Goal: Task Accomplishment & Management: Use online tool/utility

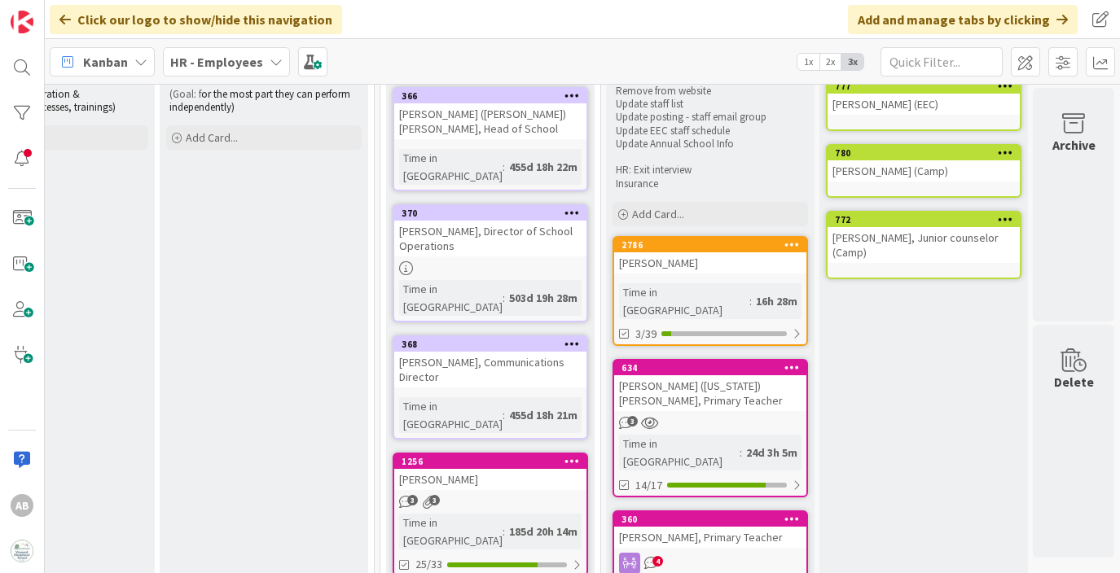
scroll to position [147, 2284]
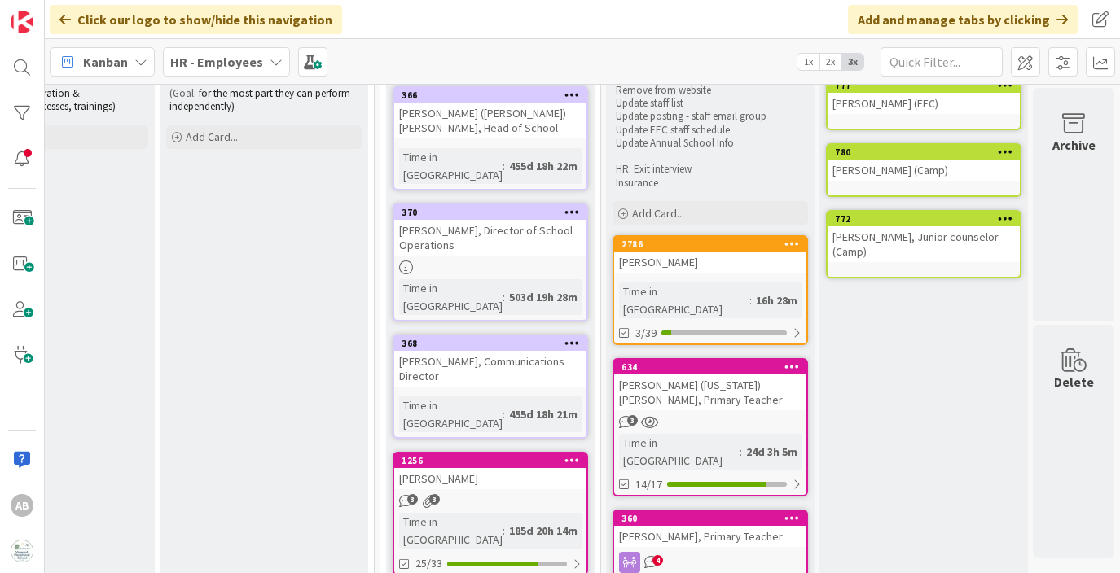
click at [681, 274] on div "2786 [PERSON_NAME] Time in [GEOGRAPHIC_DATA] : 16h 28m 3/39" at bounding box center [710, 290] width 195 height 110
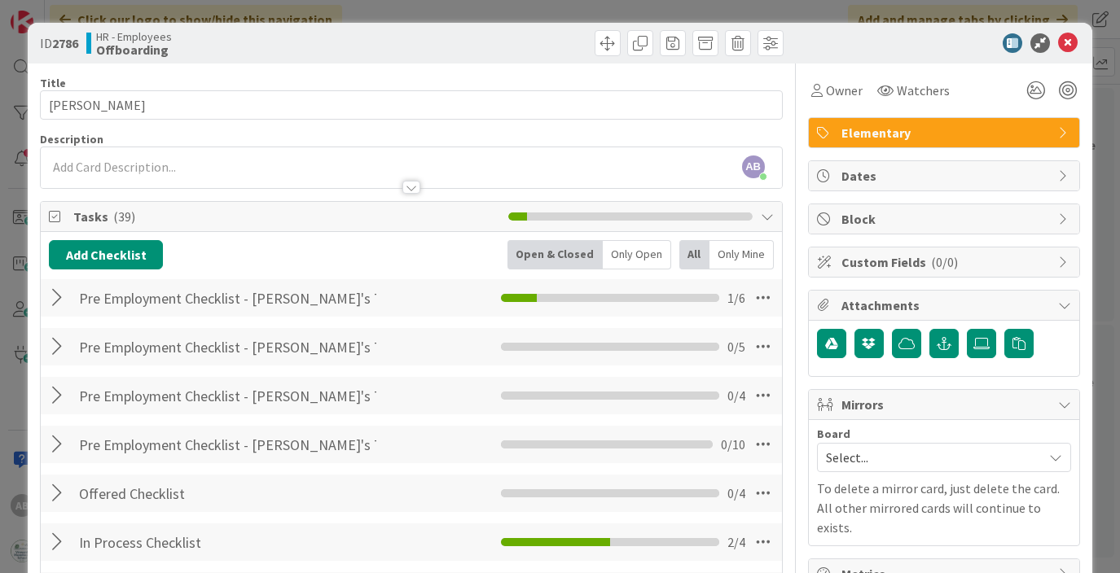
scroll to position [2, 0]
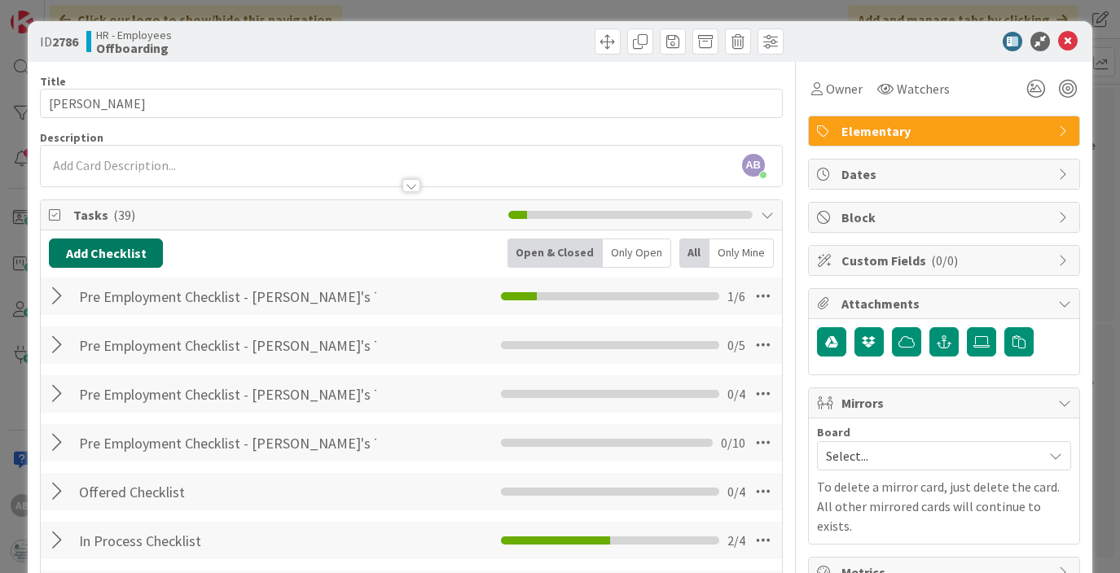
click at [123, 252] on button "Add Checklist" at bounding box center [106, 253] width 114 height 29
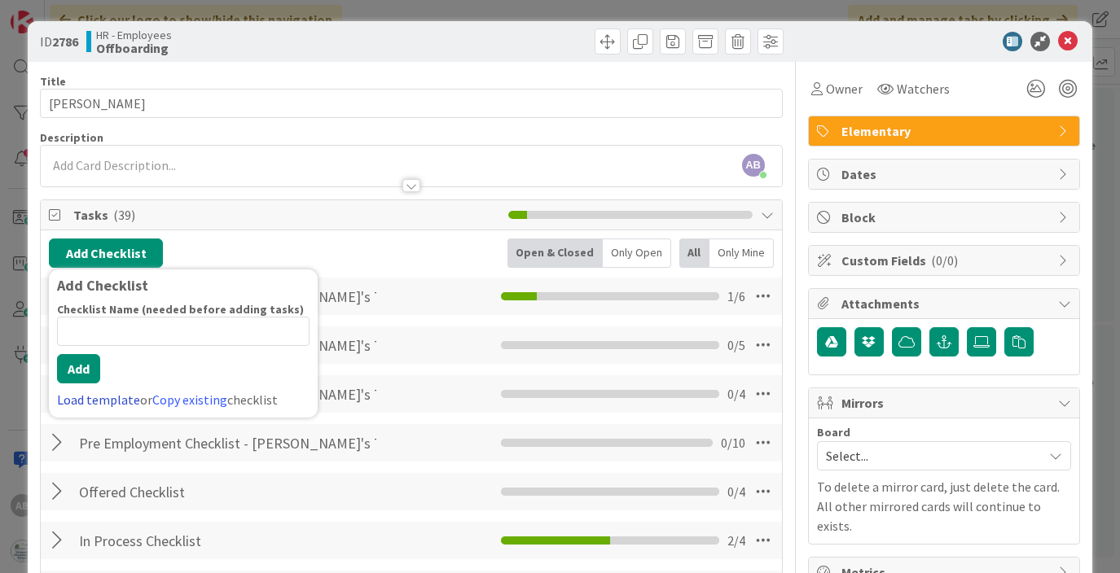
click at [109, 406] on link "Load template" at bounding box center [98, 400] width 83 height 16
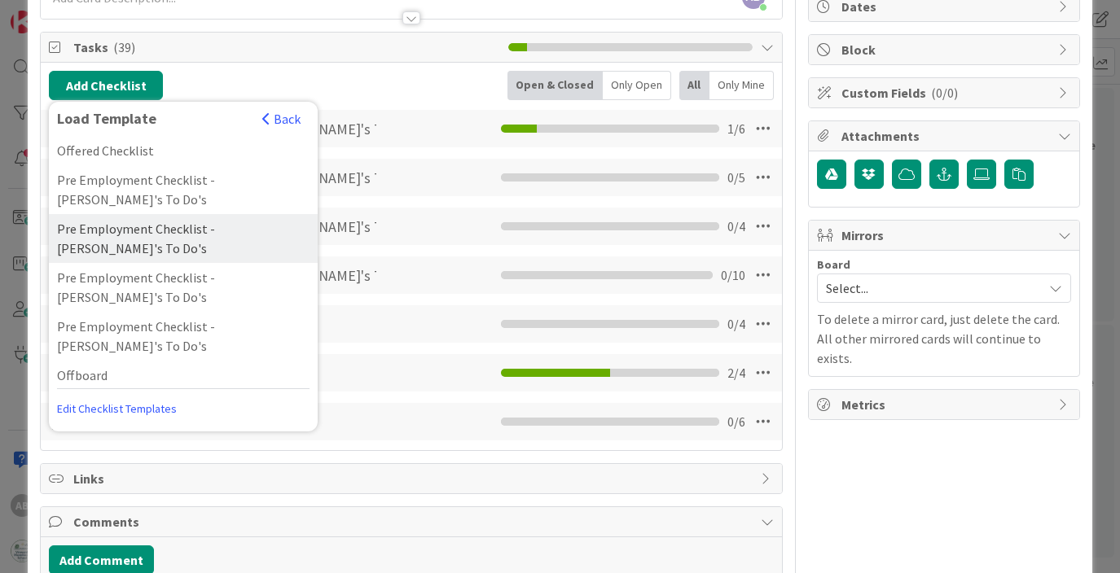
scroll to position [178, 0]
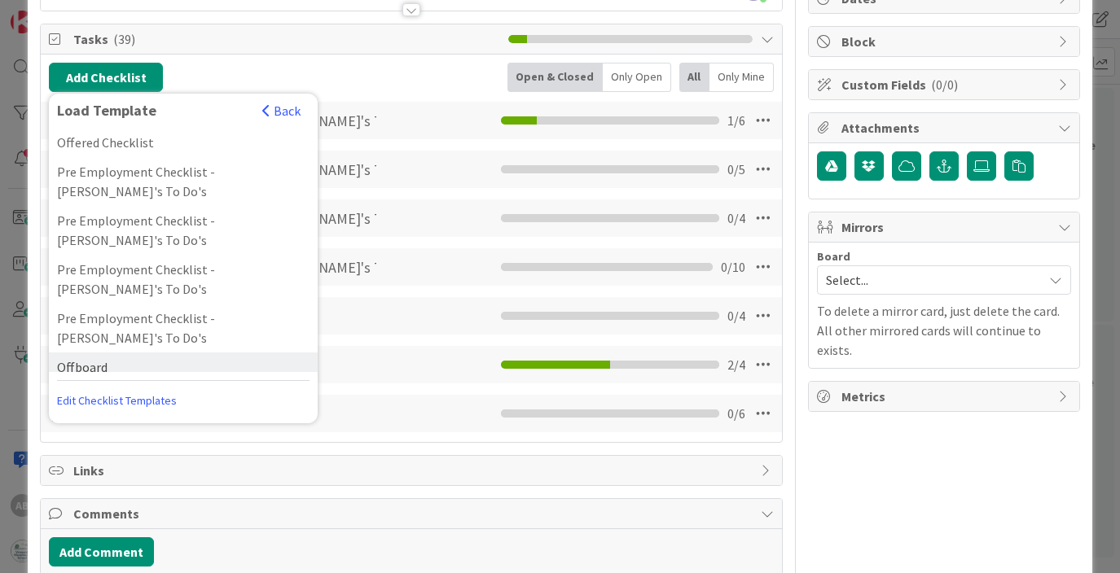
click at [108, 353] on div "Offboard" at bounding box center [183, 367] width 269 height 29
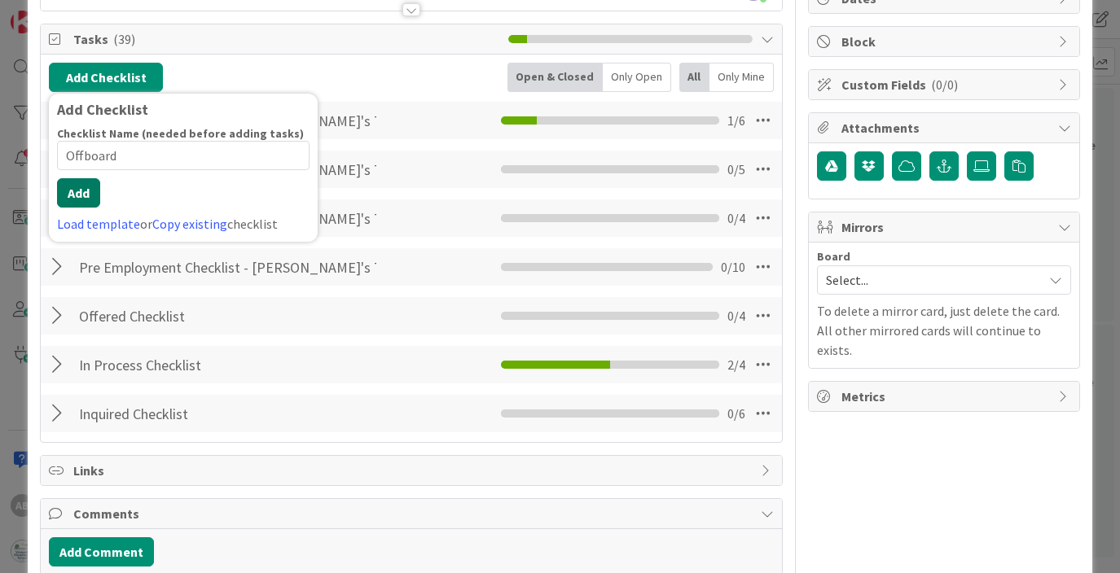
click at [86, 198] on button "Add" at bounding box center [78, 192] width 43 height 29
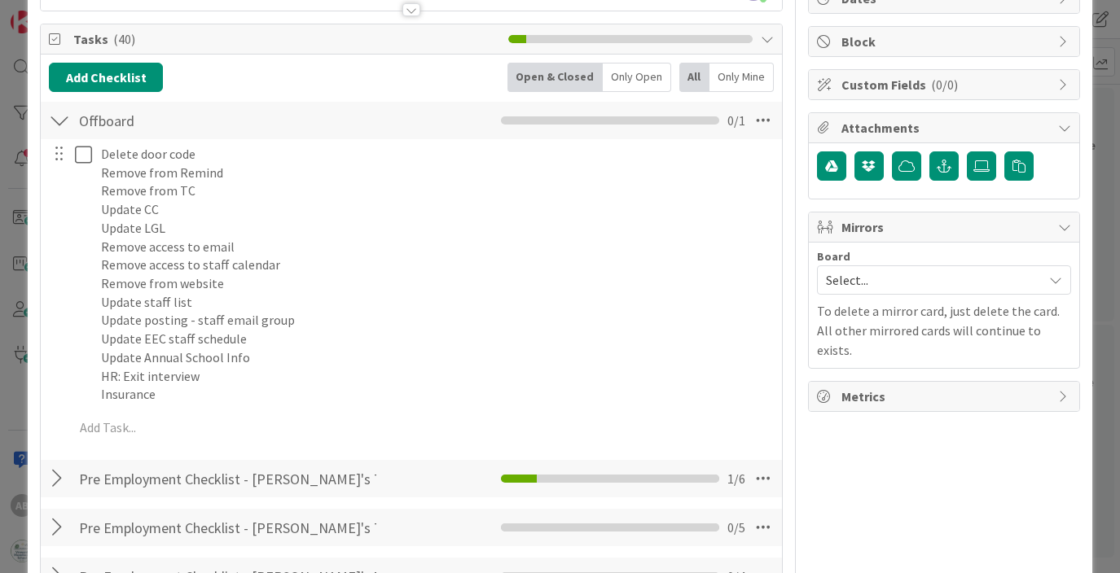
click at [51, 122] on div at bounding box center [59, 120] width 21 height 29
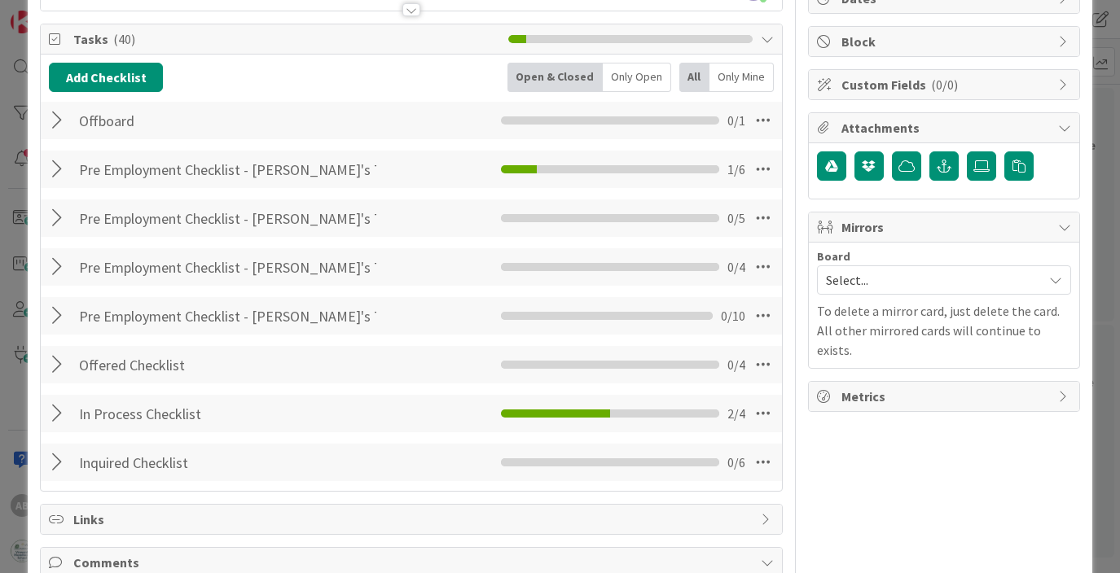
click at [60, 121] on div at bounding box center [59, 120] width 21 height 29
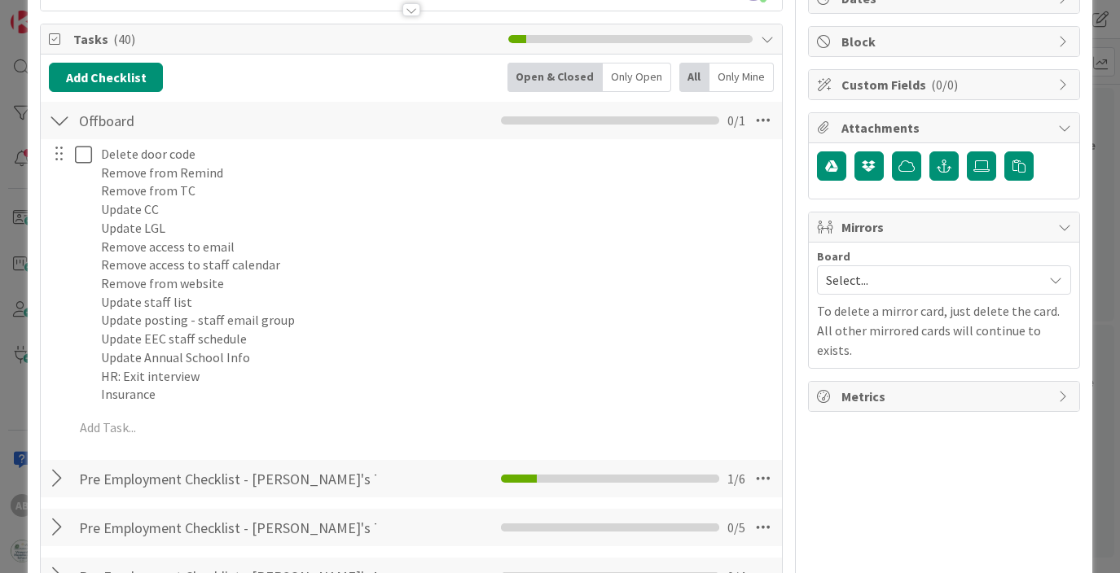
click at [61, 118] on div at bounding box center [59, 120] width 21 height 29
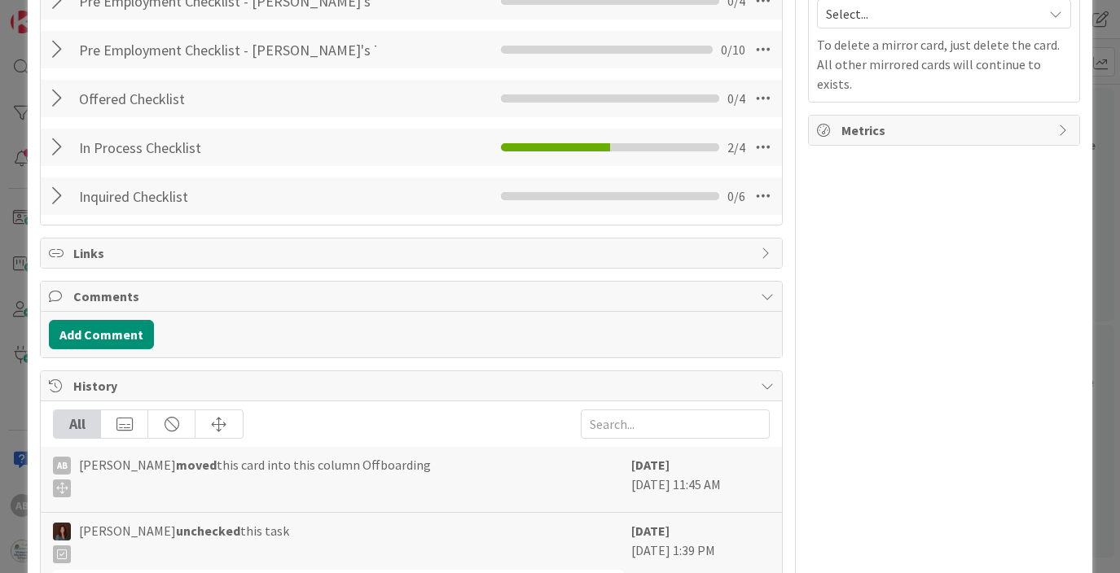
scroll to position [459, 0]
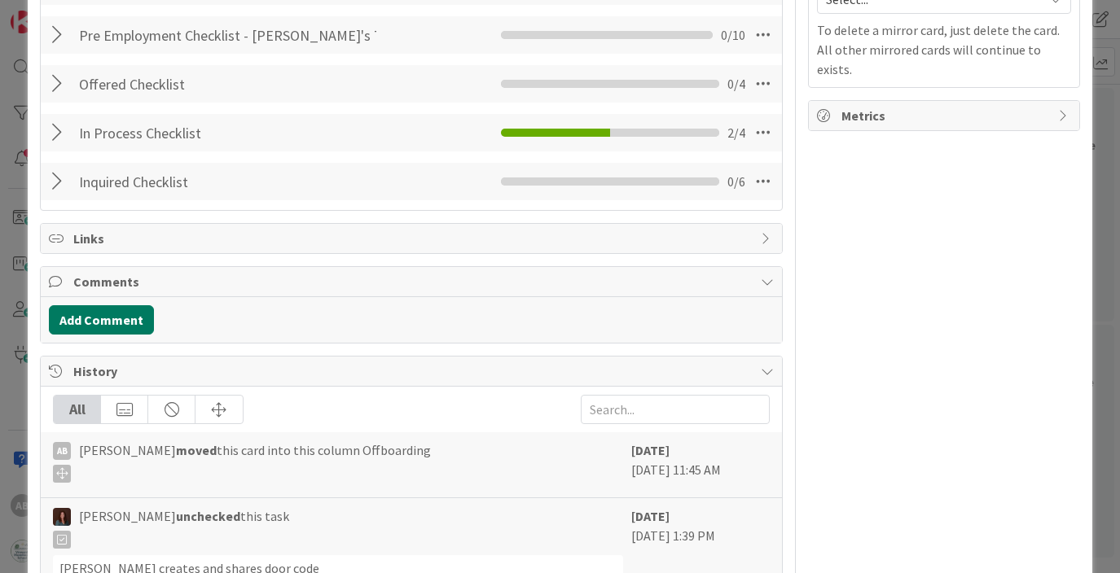
click at [112, 320] on button "Add Comment" at bounding box center [101, 319] width 105 height 29
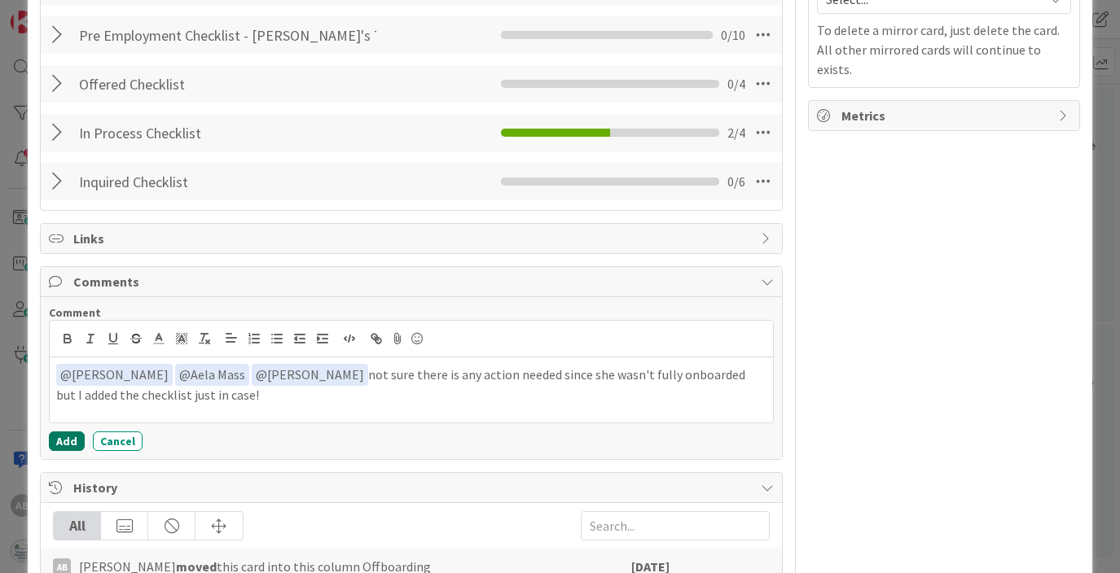
click at [65, 447] on button "Add" at bounding box center [67, 442] width 36 height 20
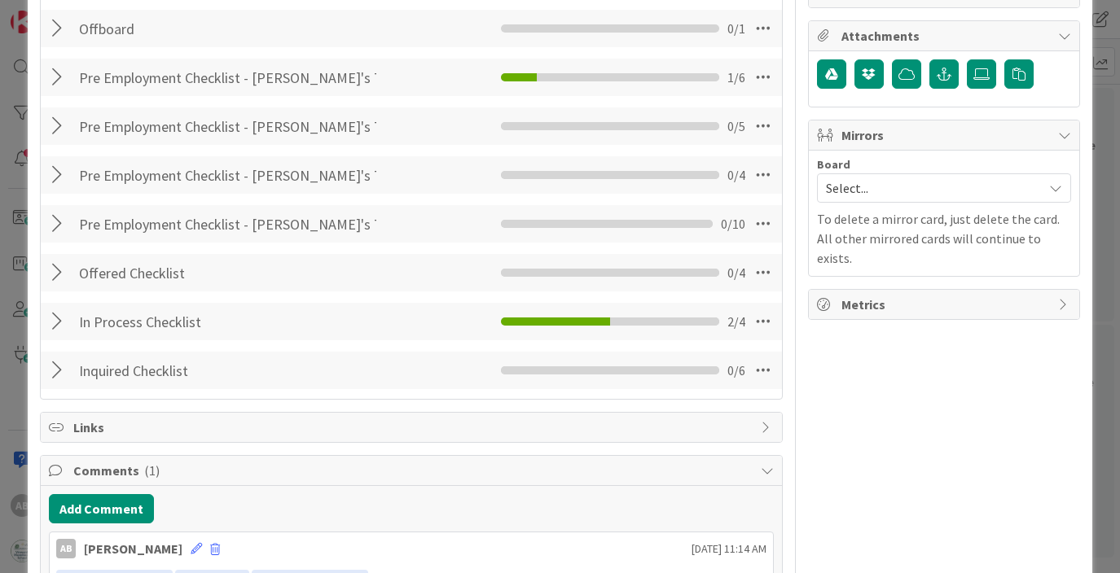
scroll to position [0, 0]
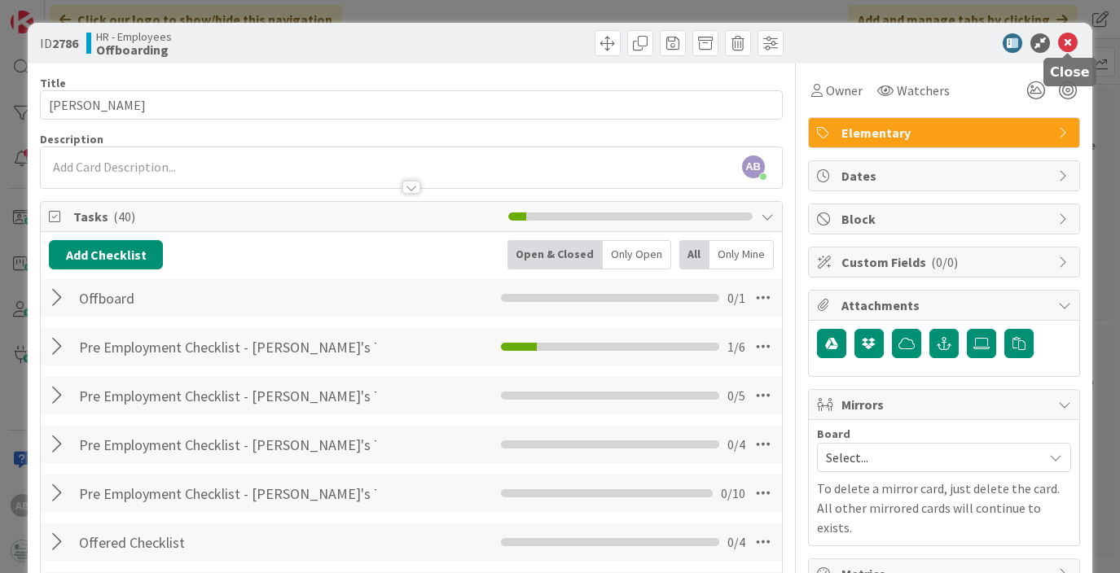
click at [1069, 44] on icon at bounding box center [1068, 43] width 20 height 20
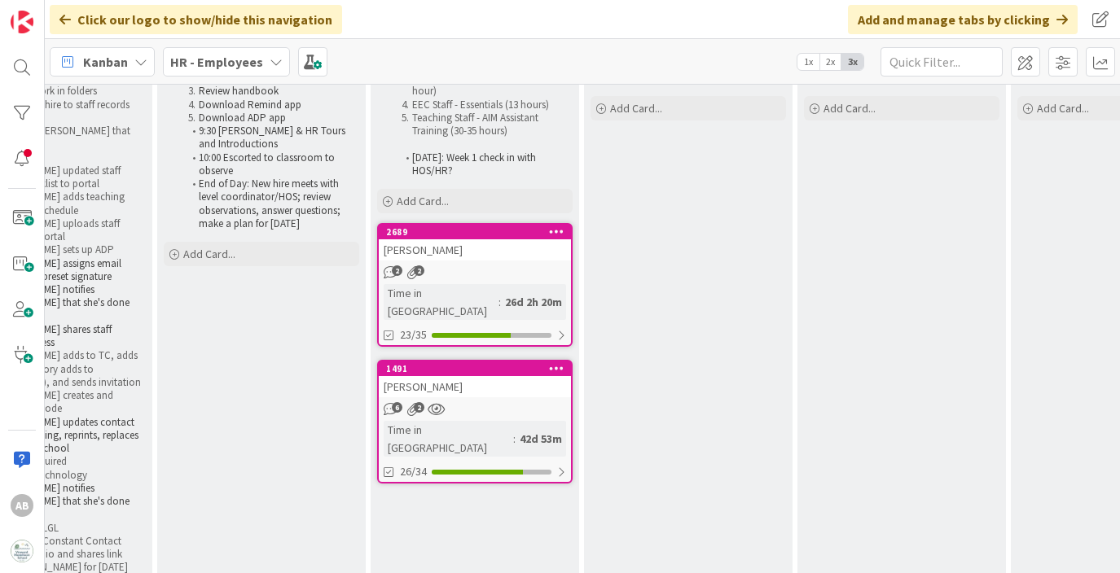
scroll to position [177, 1433]
click at [501, 292] on div "26d 2h 20m" at bounding box center [533, 301] width 65 height 18
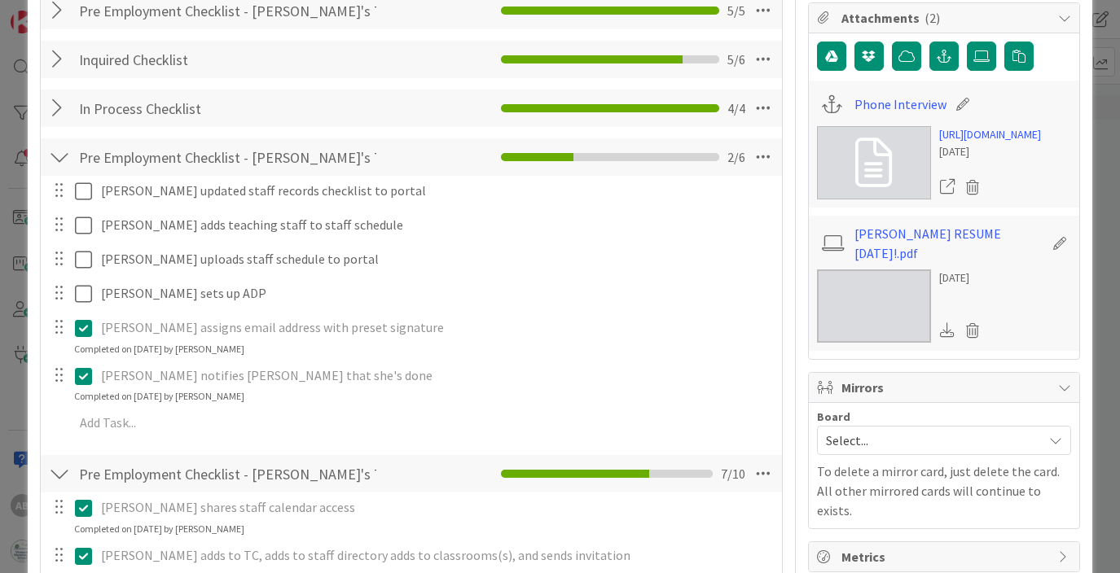
scroll to position [284, 0]
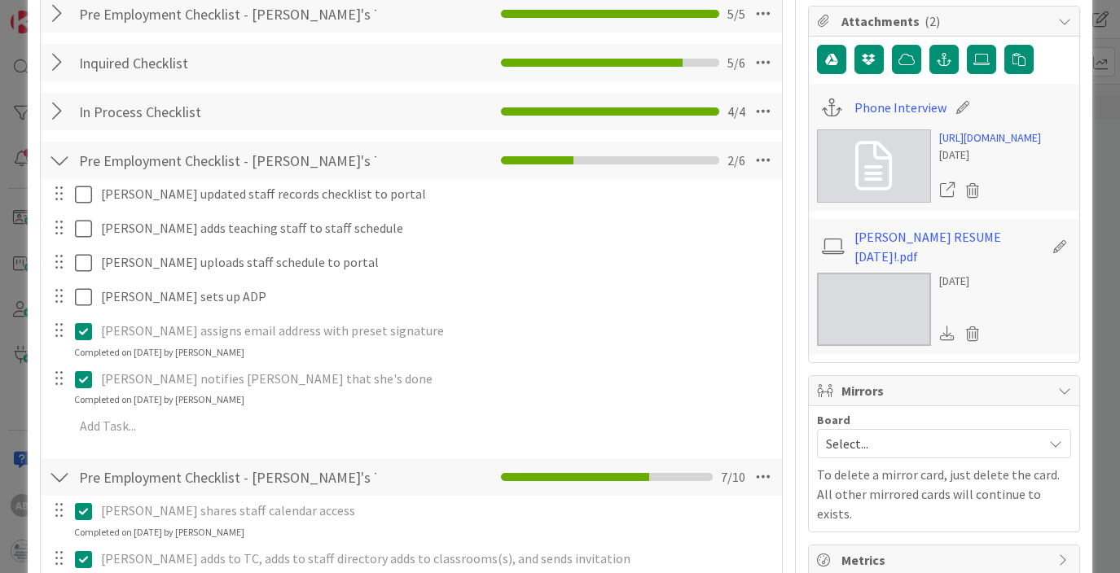
click at [68, 160] on div at bounding box center [59, 160] width 21 height 29
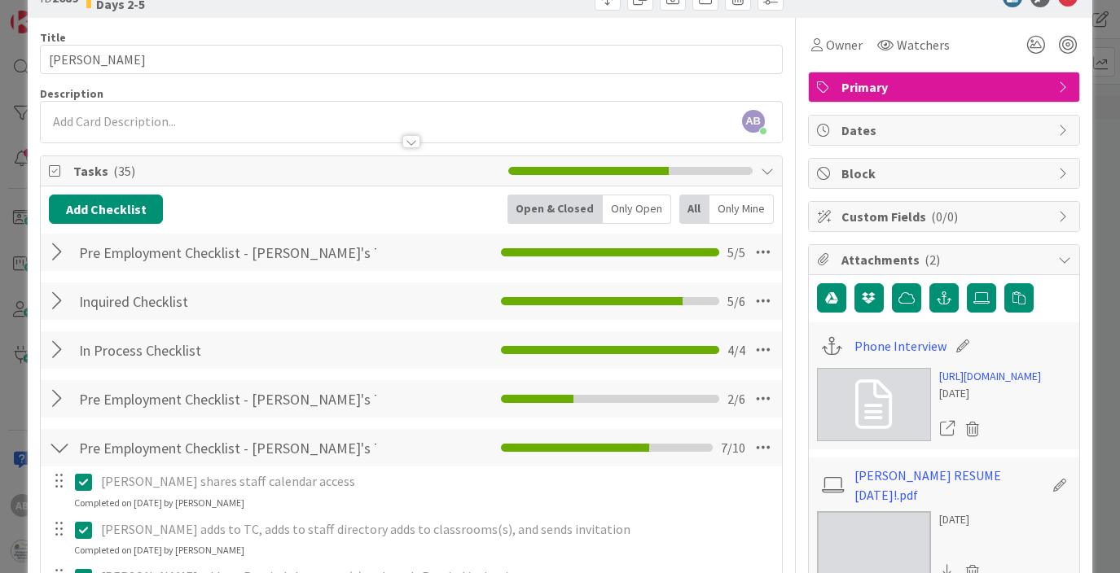
scroll to position [0, 0]
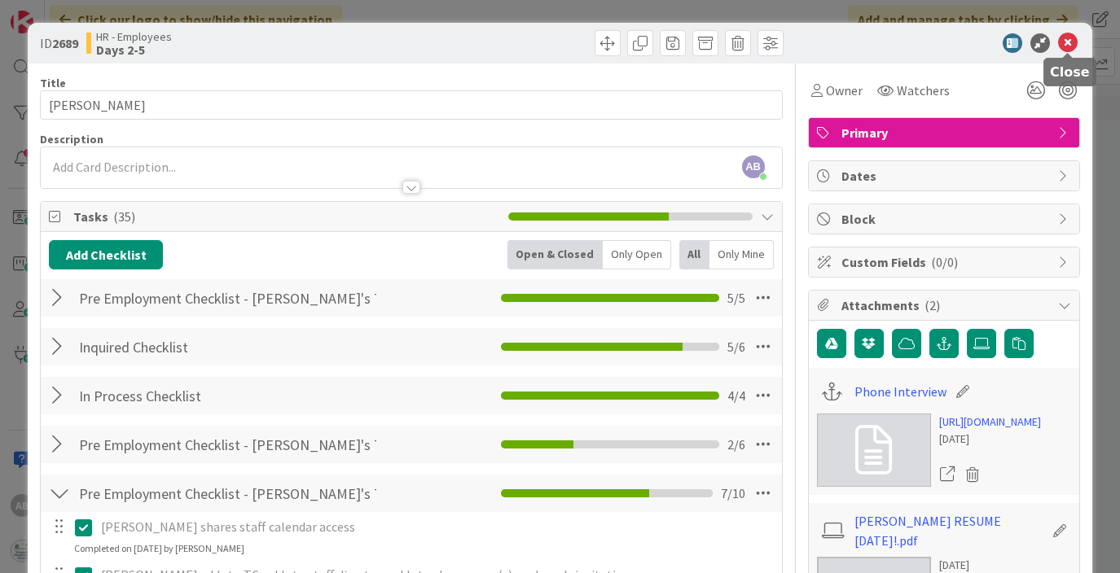
click at [1070, 51] on icon at bounding box center [1068, 43] width 20 height 20
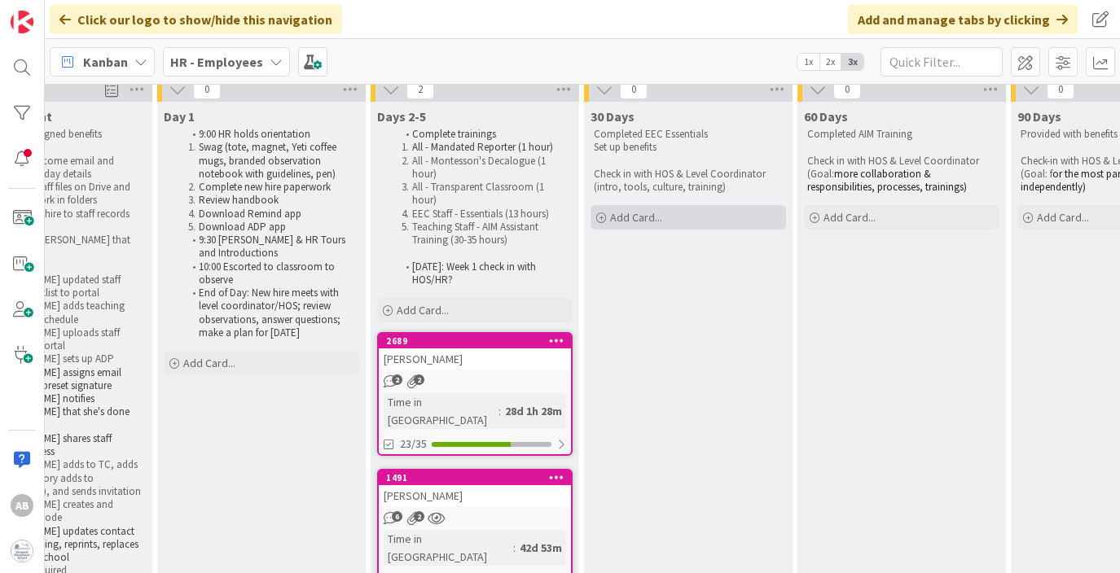
scroll to position [65, 1433]
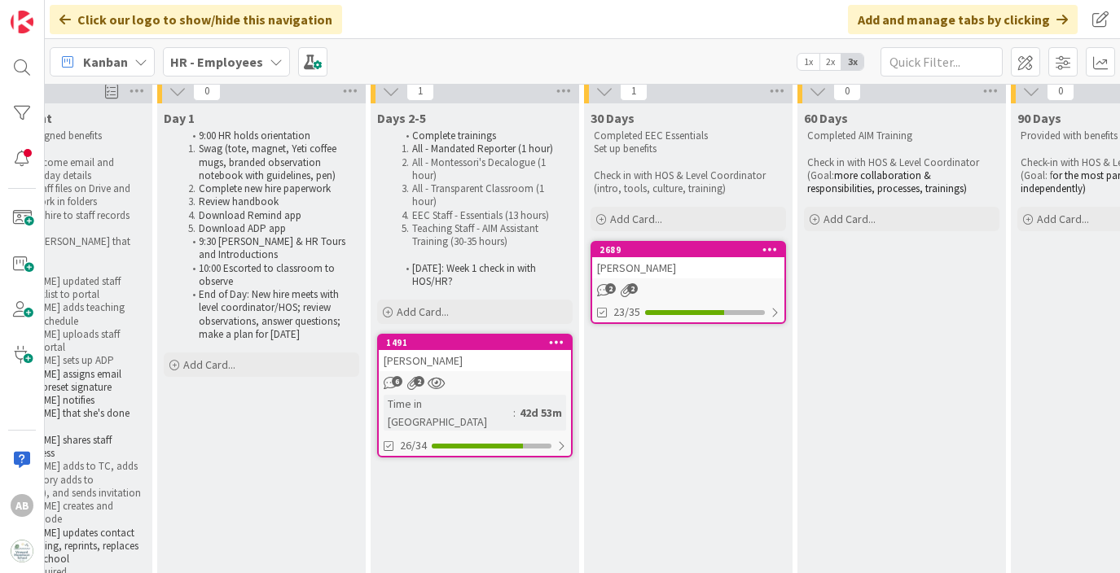
click at [469, 376] on div "6 2" at bounding box center [475, 383] width 192 height 14
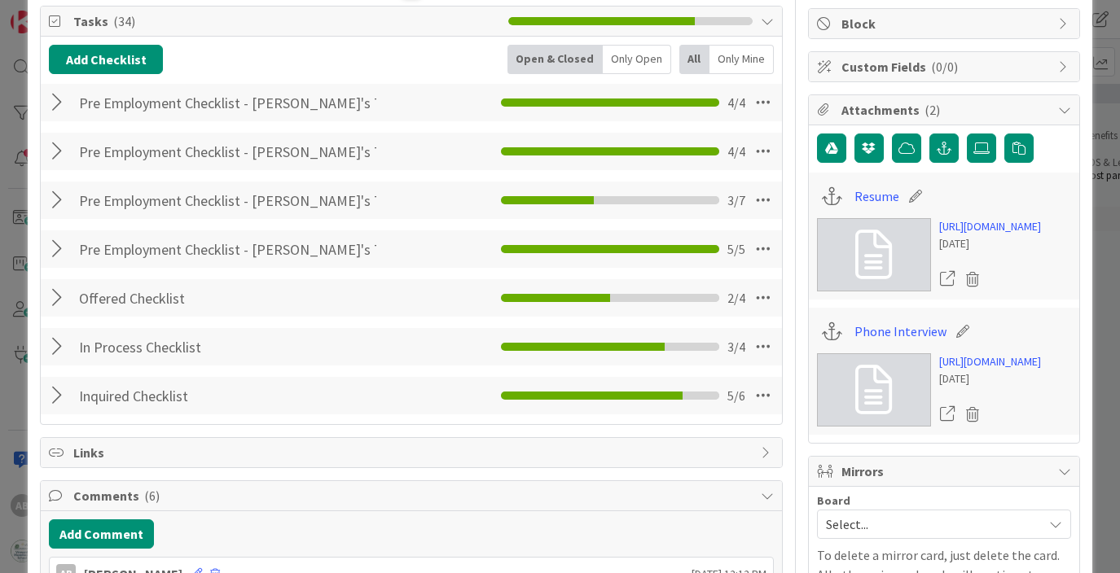
scroll to position [196, 0]
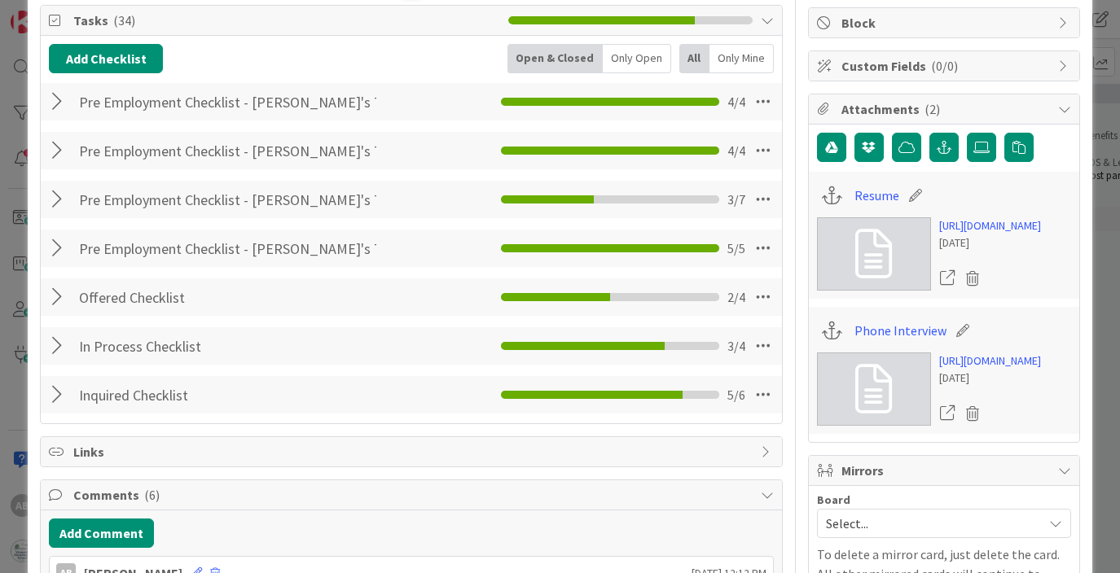
click at [58, 200] on div at bounding box center [59, 199] width 21 height 29
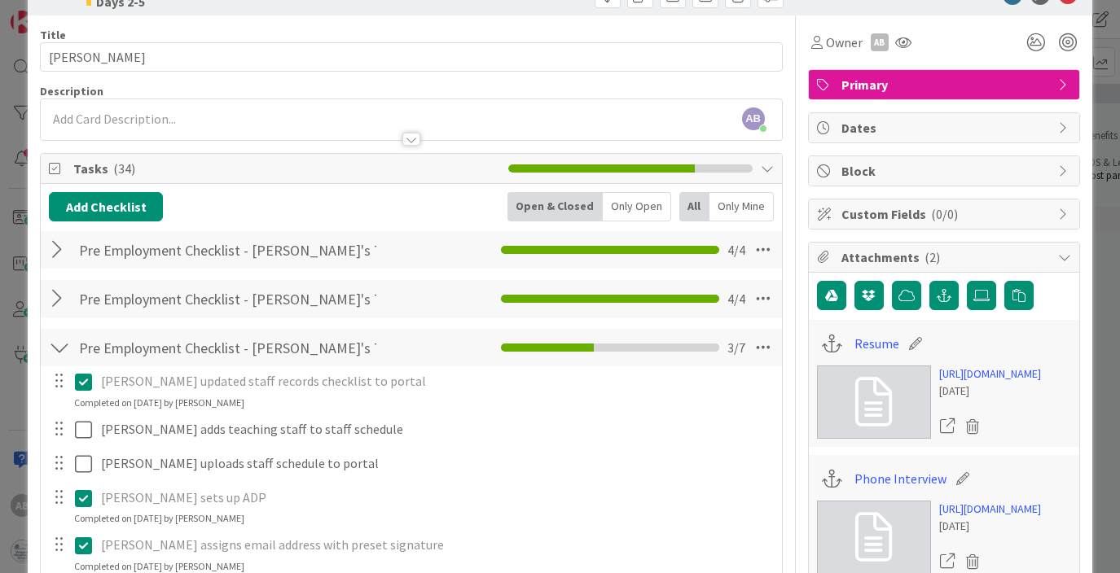
scroll to position [0, 0]
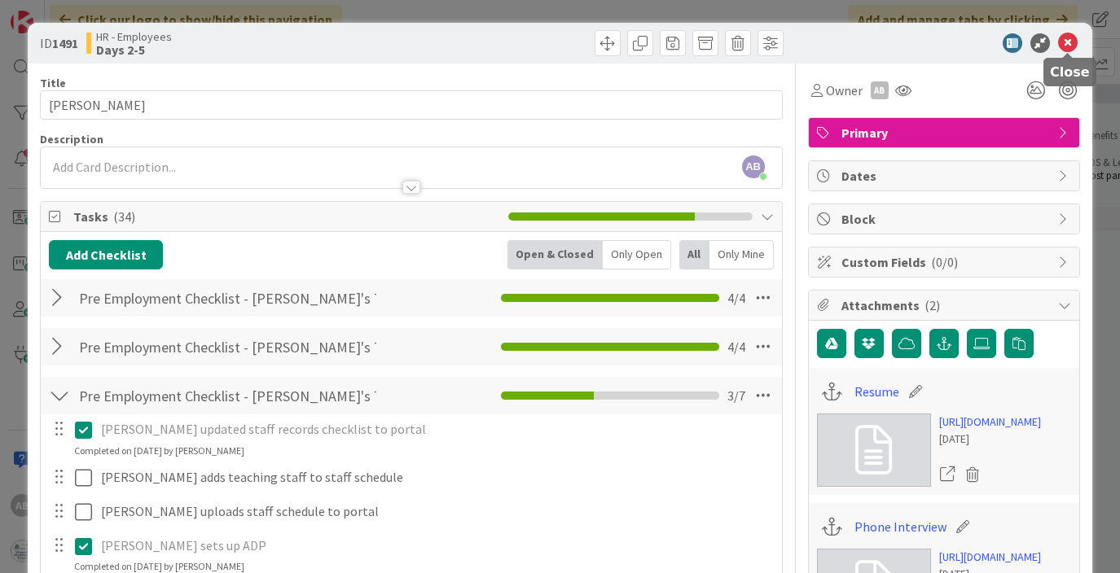
click at [1072, 46] on icon at bounding box center [1068, 43] width 20 height 20
